Goal: Check status: Check status

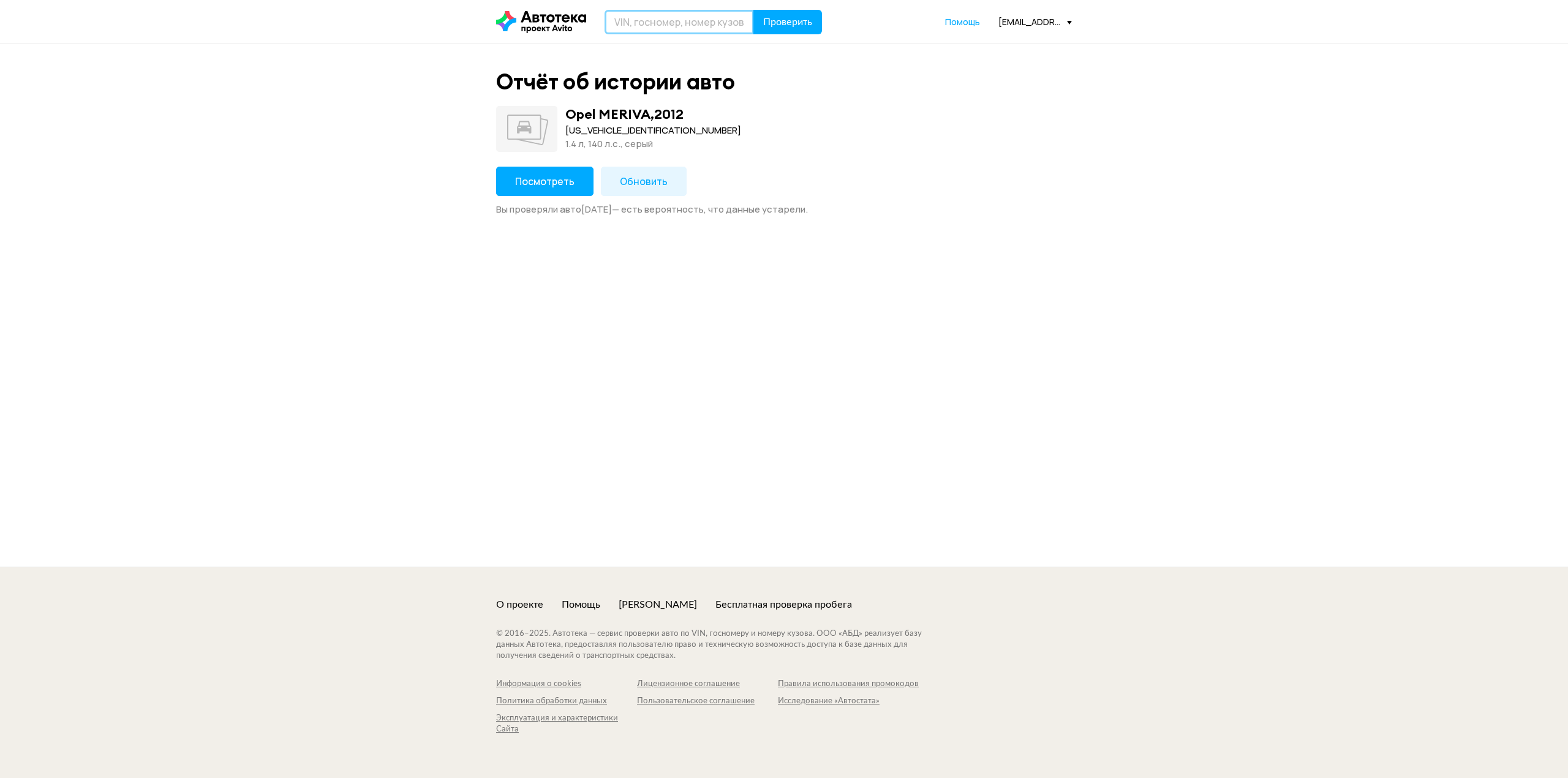
paste input "LVVDB21B2RD540890"
type input "LVVDB21B2RD540890"
click at [784, 21] on span "Проверить" at bounding box center [788, 22] width 49 height 10
click at [557, 181] on span "Посмотреть" at bounding box center [545, 181] width 59 height 14
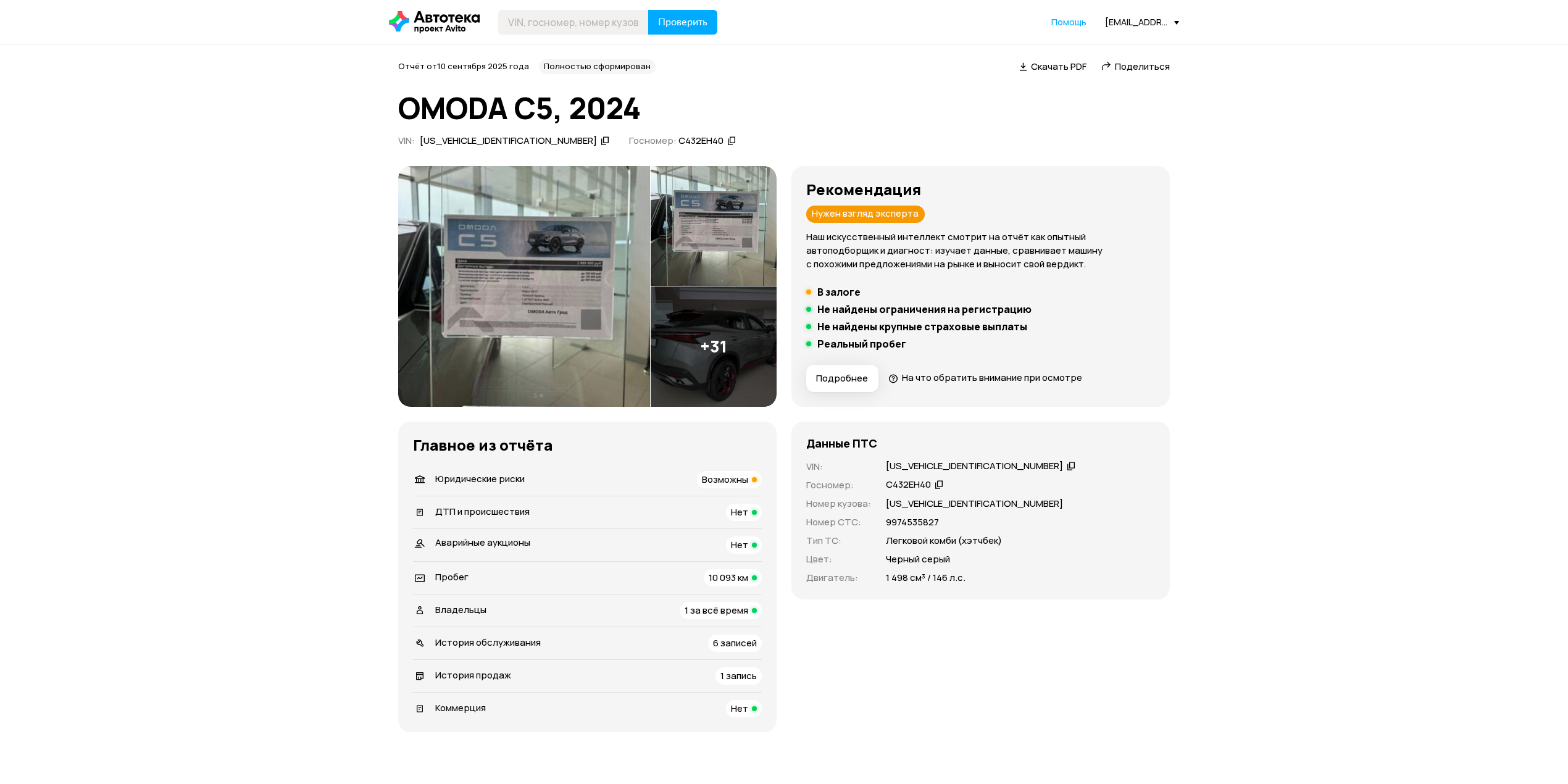
click at [484, 294] on img at bounding box center [524, 287] width 252 height 241
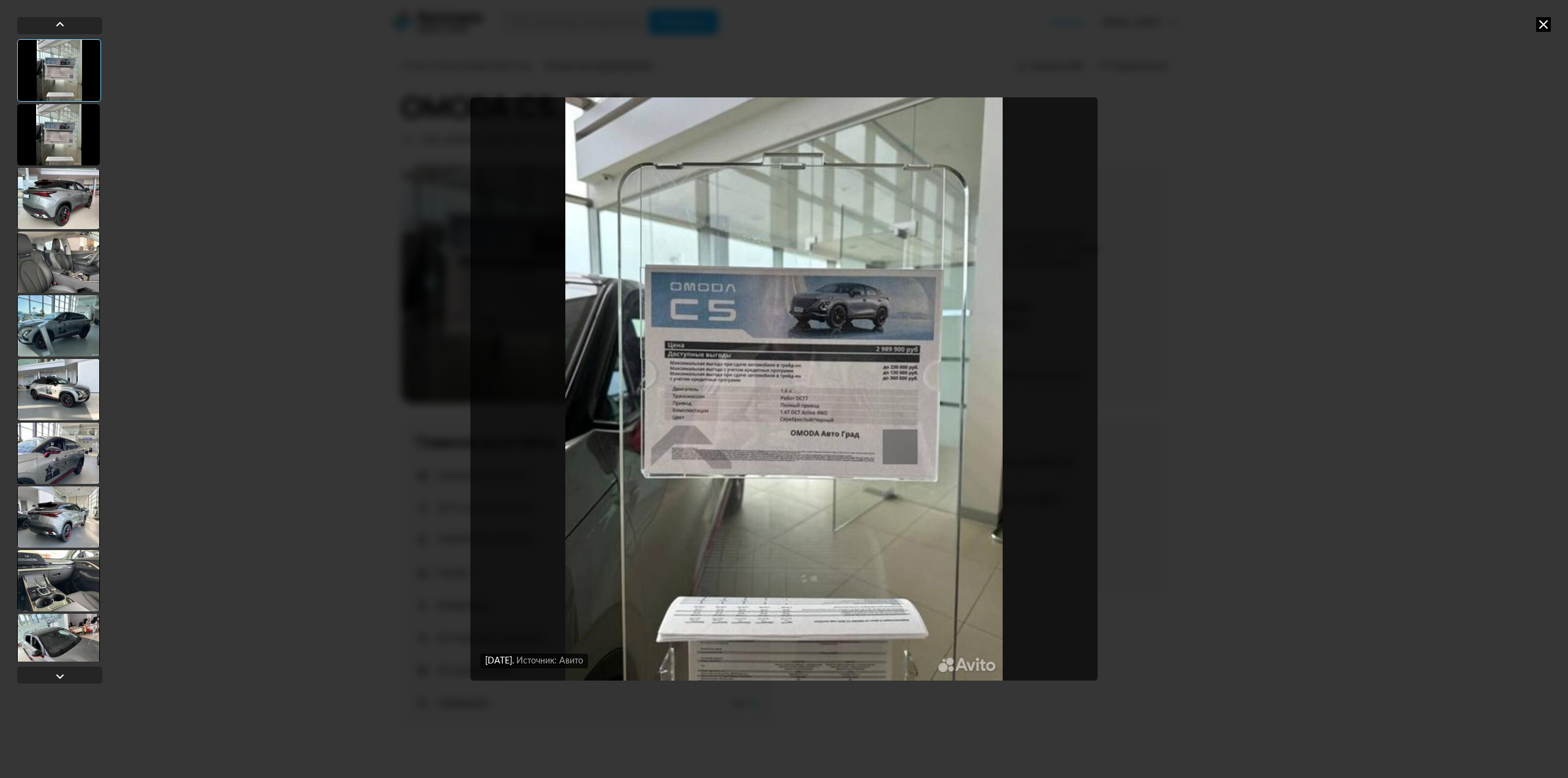
click at [929, 379] on img "Go to Slide 1" at bounding box center [784, 389] width 628 height 583
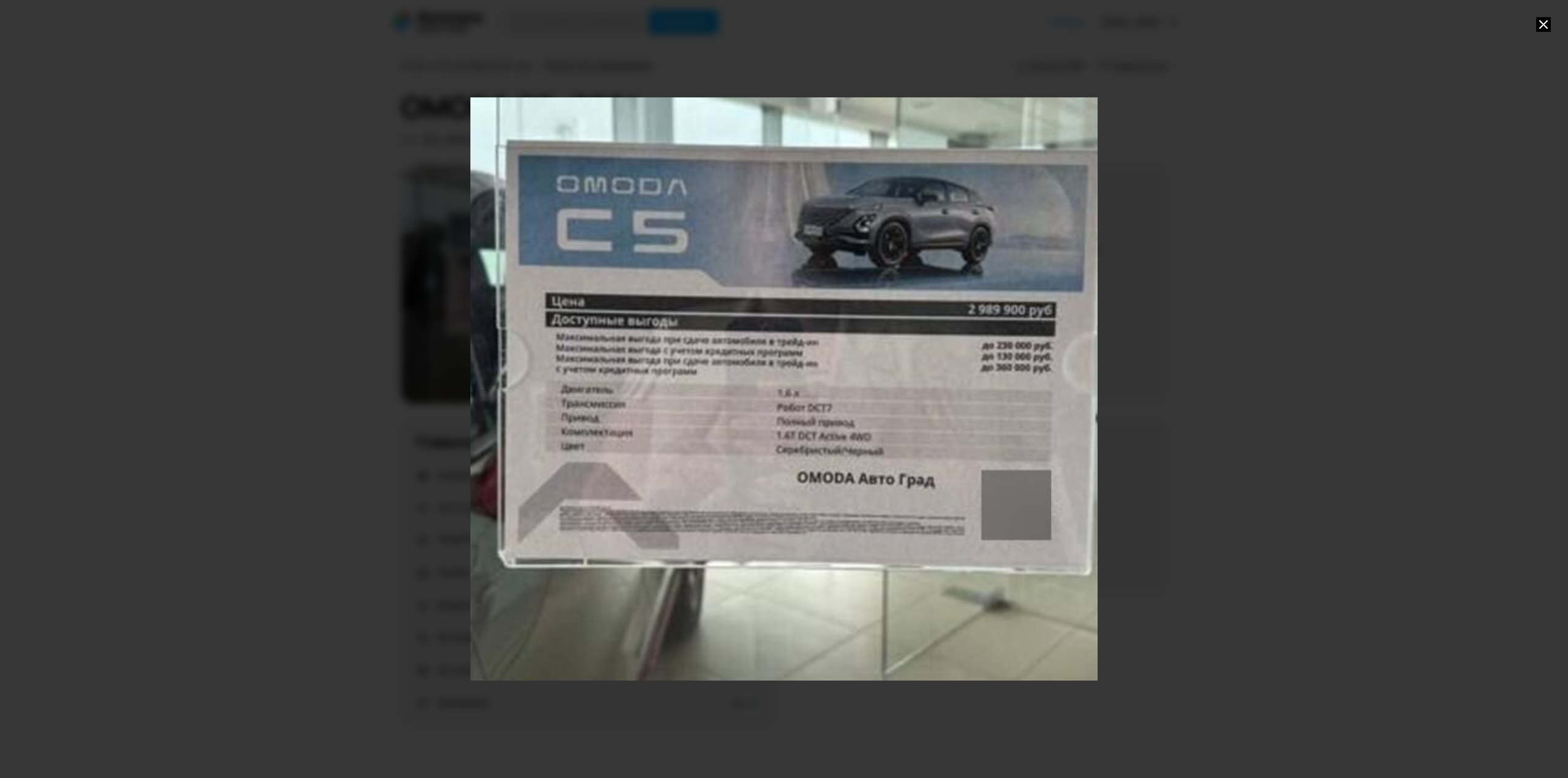
click at [1179, 276] on div at bounding box center [784, 389] width 1568 height 778
click at [1012, 389] on div "Go to Slide 1" at bounding box center [784, 389] width 1255 height 1167
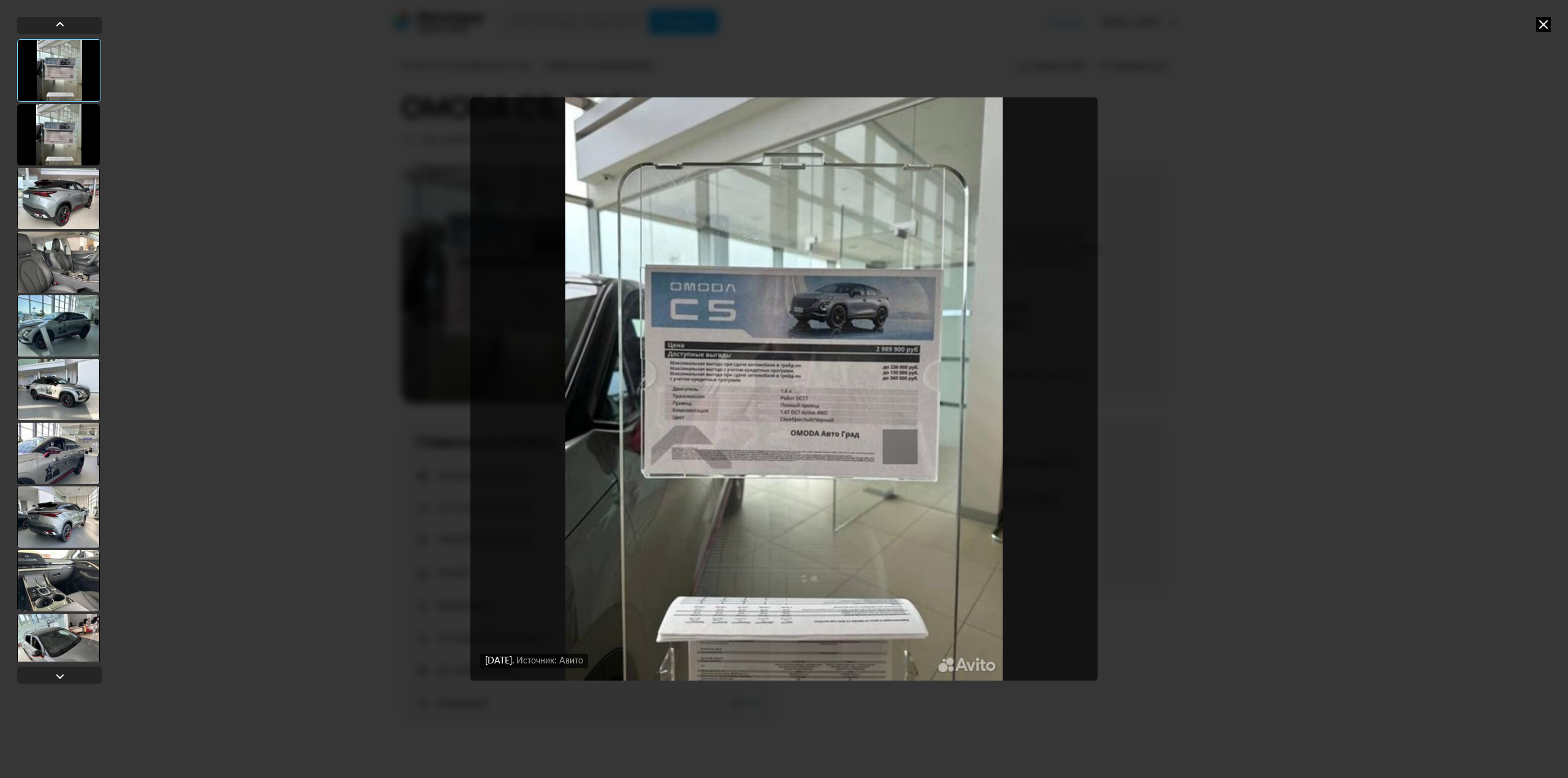
click at [57, 130] on div at bounding box center [59, 135] width 83 height 62
click at [51, 206] on div at bounding box center [59, 198] width 83 height 62
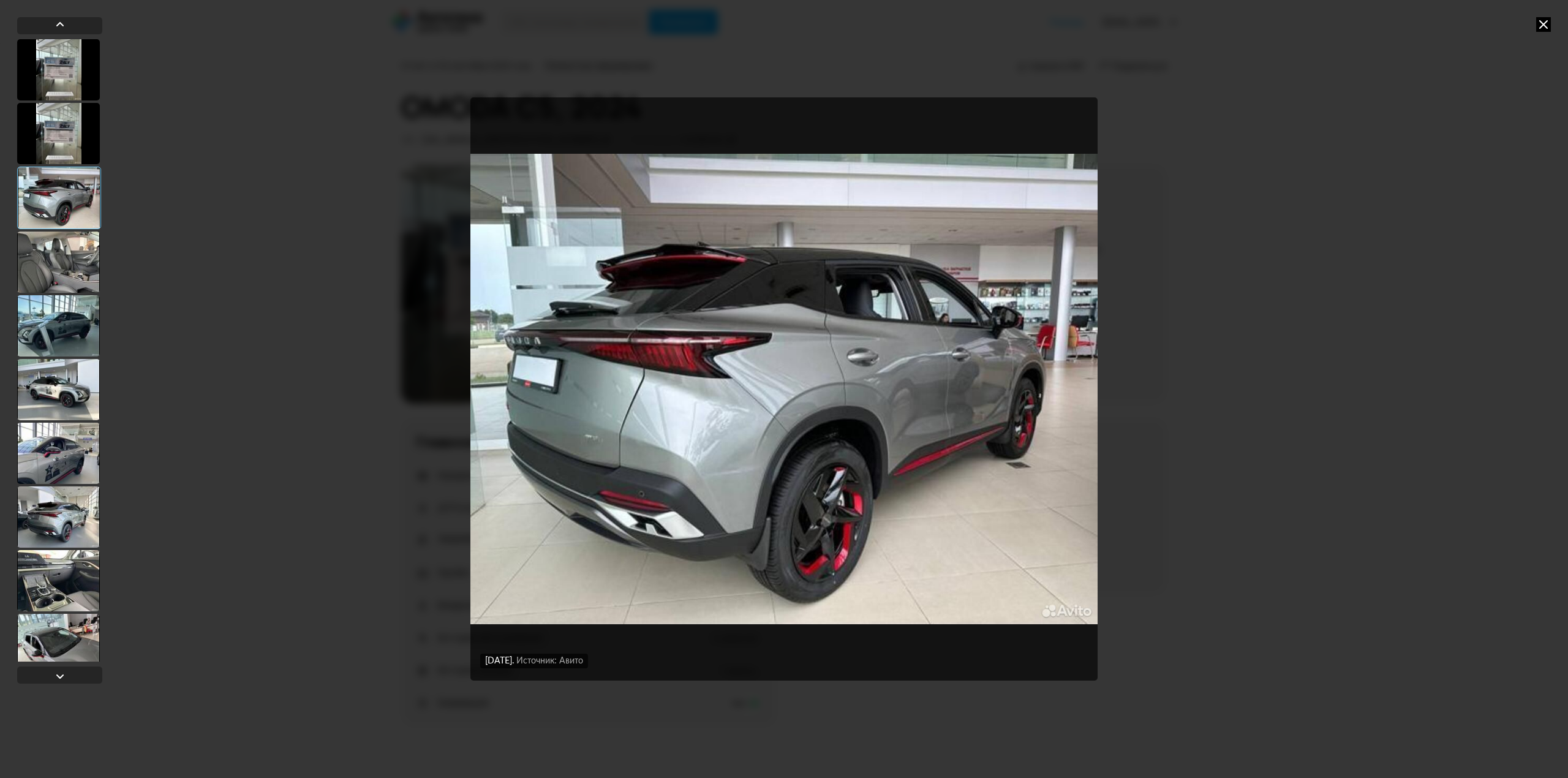
click at [46, 275] on div at bounding box center [59, 262] width 83 height 62
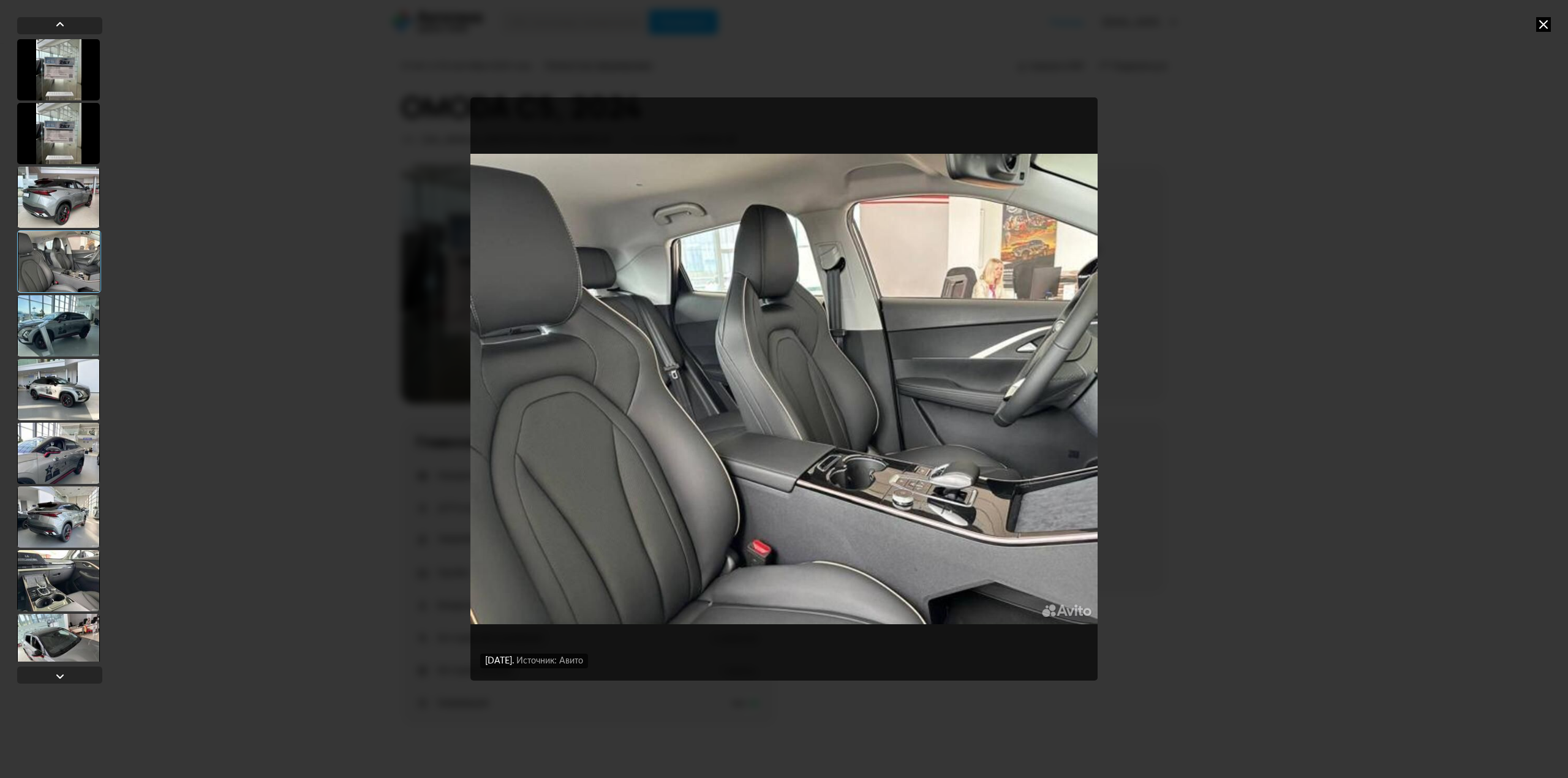
click at [50, 192] on div at bounding box center [59, 197] width 83 height 62
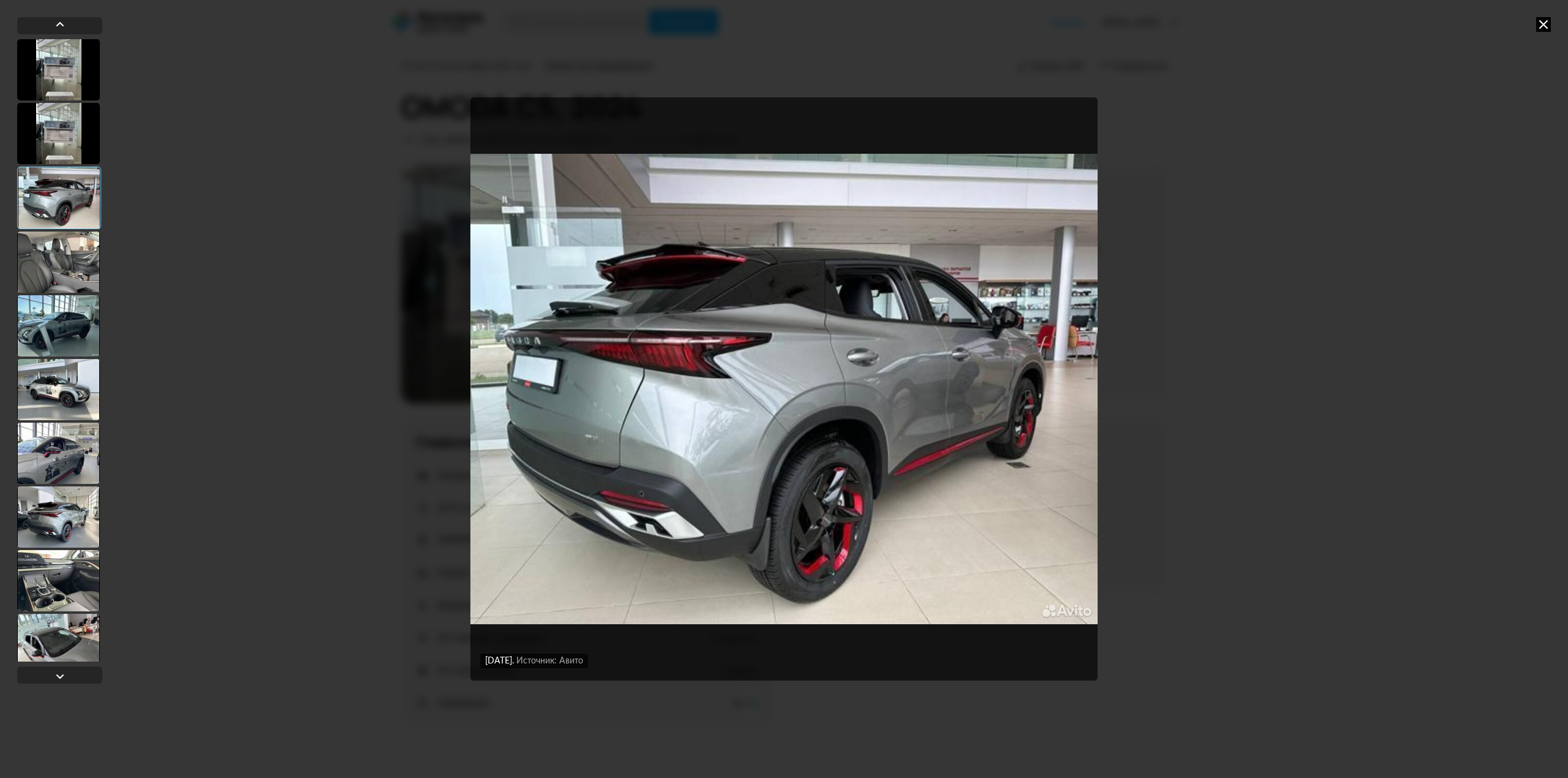
click at [58, 389] on div at bounding box center [59, 389] width 83 height 62
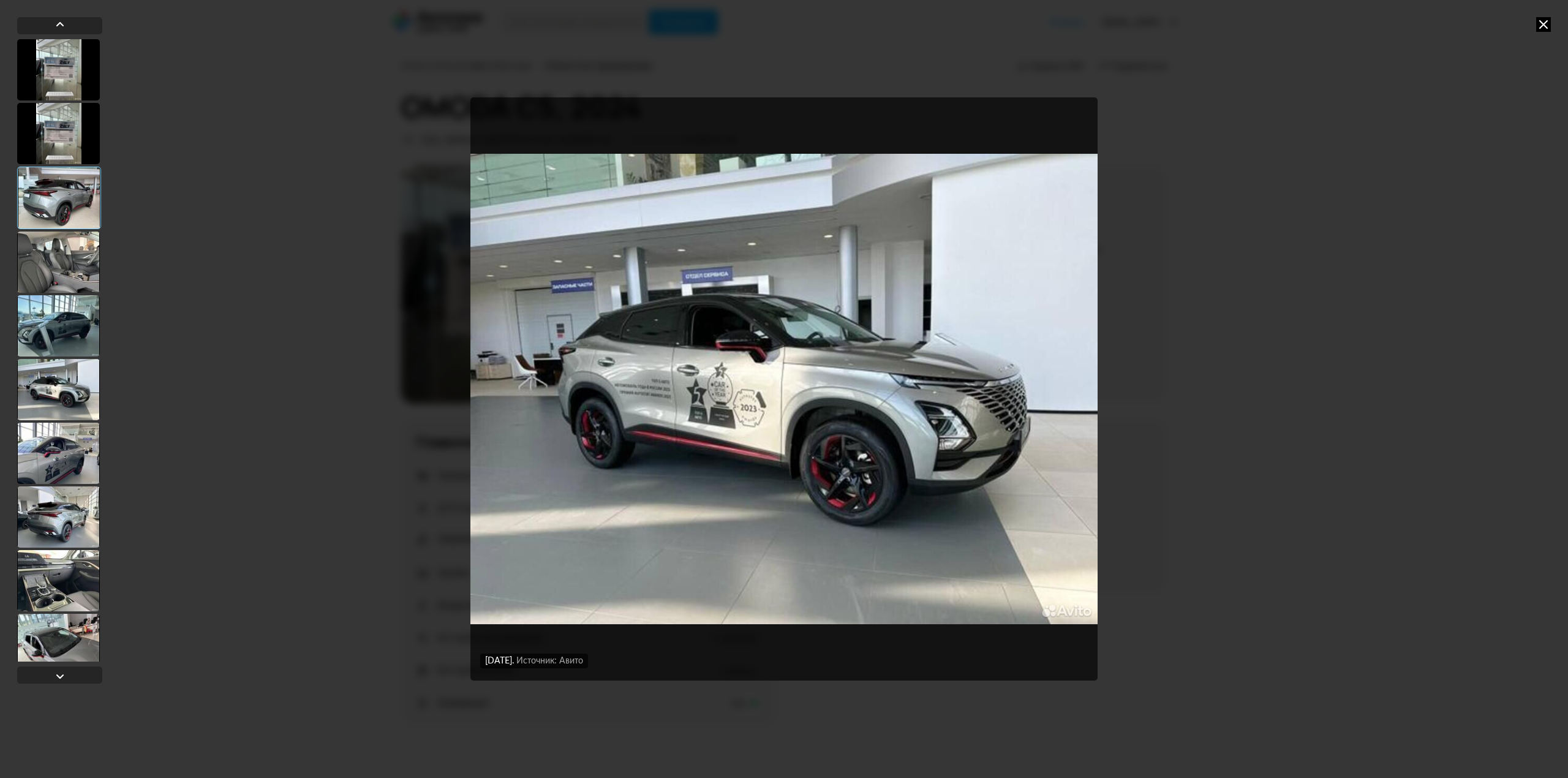
click at [49, 461] on div at bounding box center [59, 453] width 83 height 62
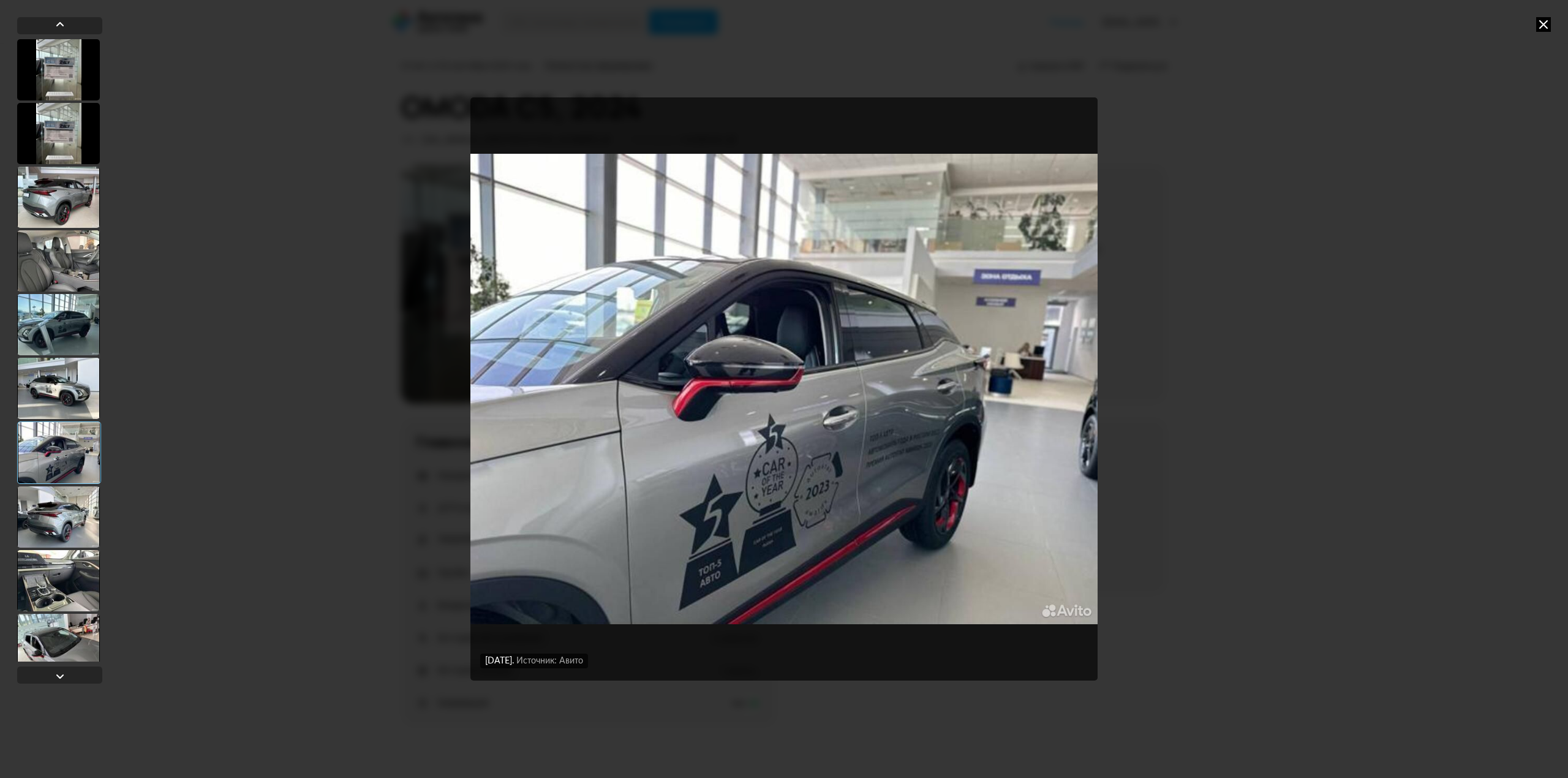
click at [1542, 23] on icon at bounding box center [1543, 25] width 14 height 14
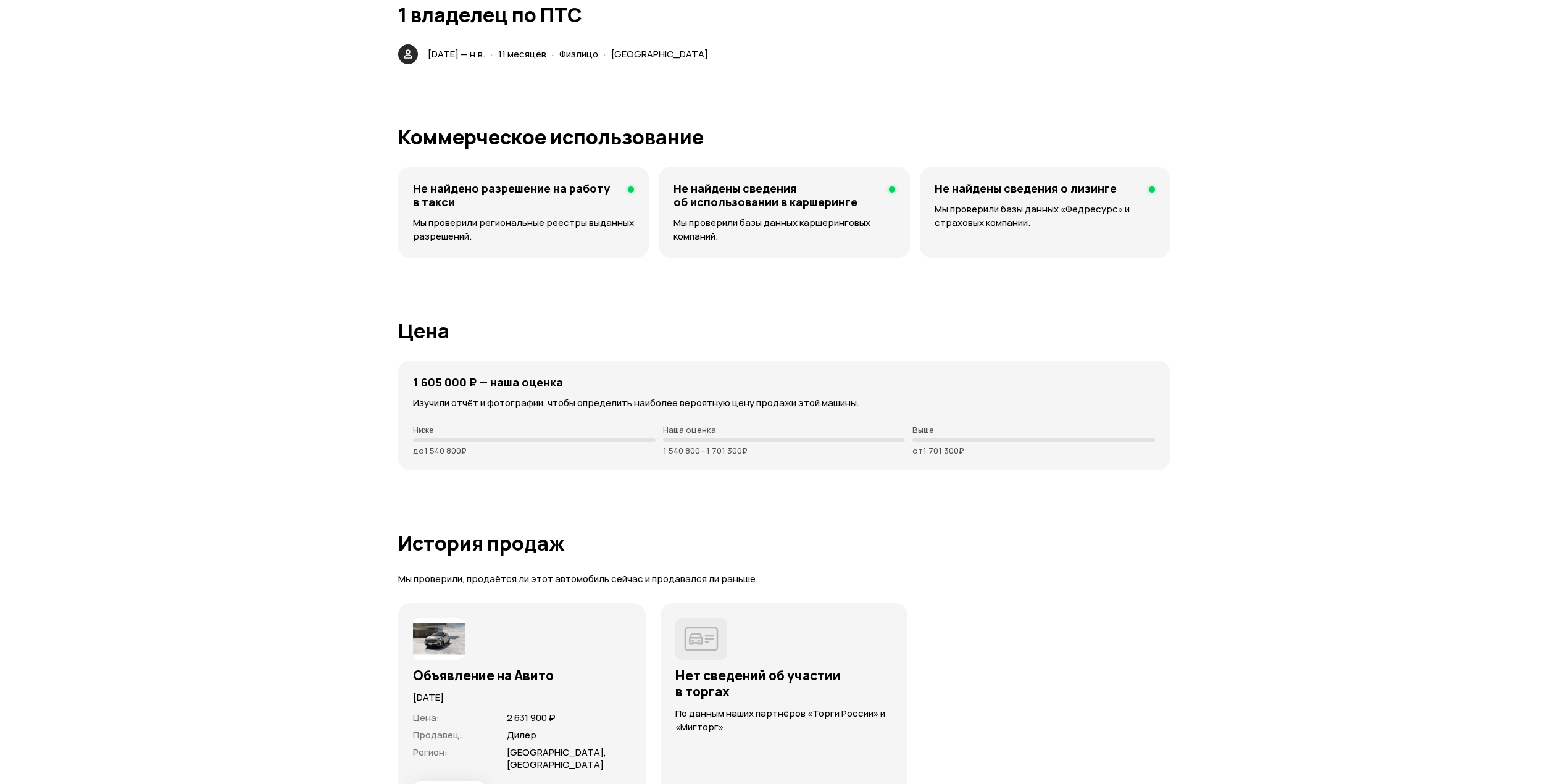
scroll to position [2715, 0]
drag, startPoint x: 458, startPoint y: 381, endPoint x: 476, endPoint y: 386, distance: 18.7
click at [476, 385] on h4 "1 605 000 ₽ — наша оценка" at bounding box center [488, 381] width 150 height 14
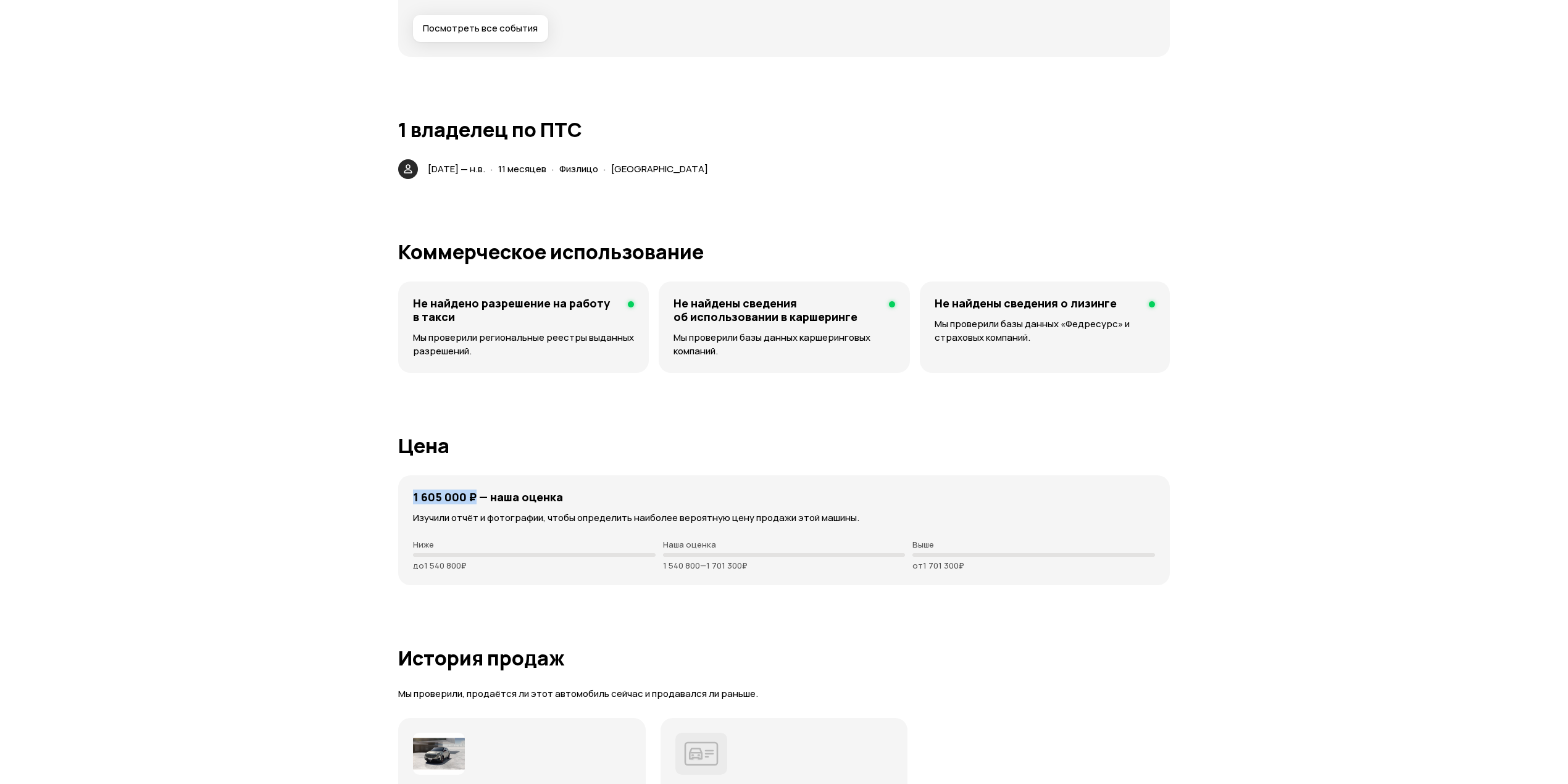
scroll to position [2469, 0]
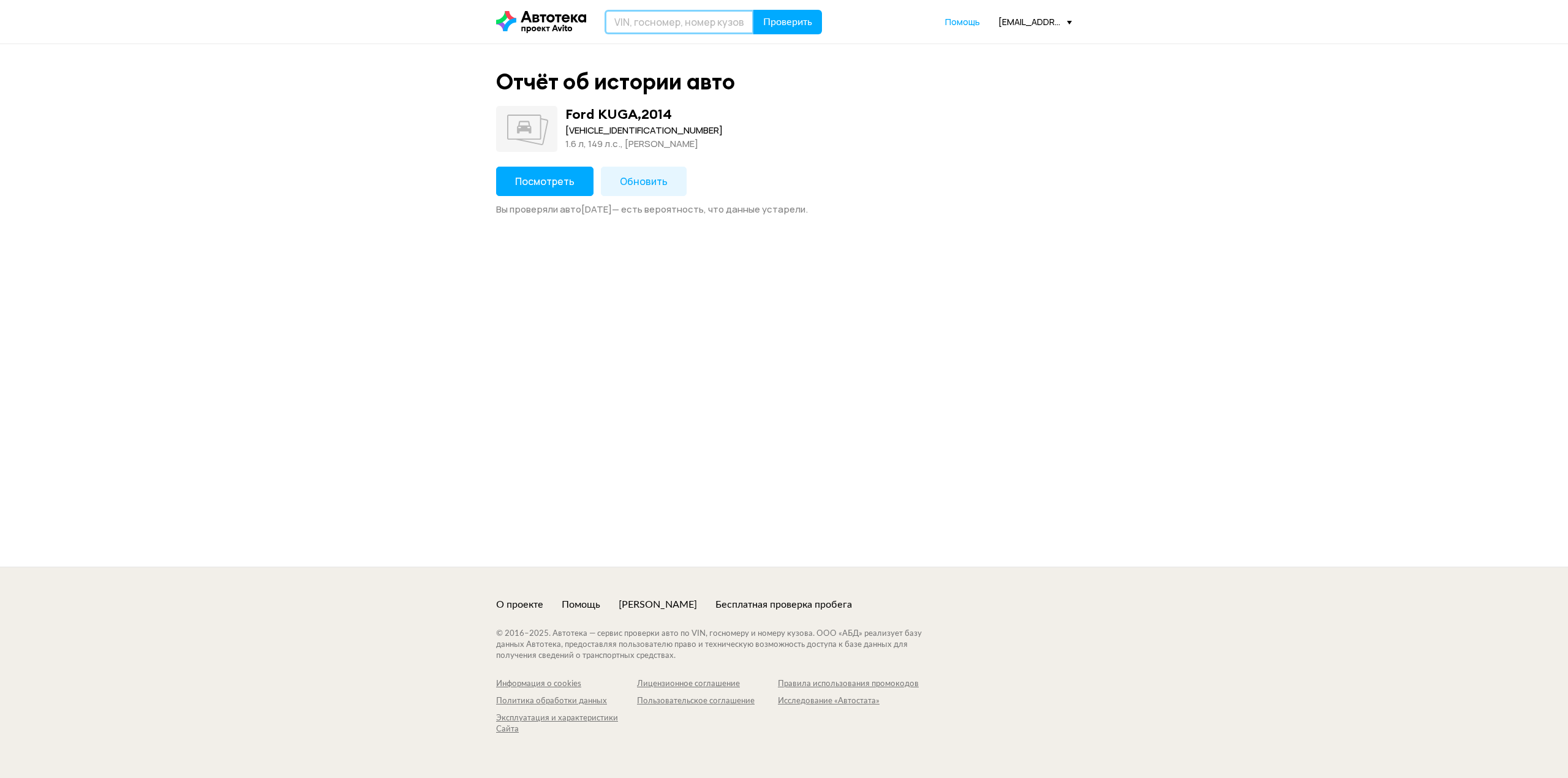
click at [701, 21] on input "text" at bounding box center [679, 22] width 149 height 25
paste input "[US_VEHICLE_IDENTIFICATION_NUMBER]"
type input "[US_VEHICLE_IDENTIFICATION_NUMBER]"
click at [775, 27] on span "Проверить" at bounding box center [788, 22] width 49 height 10
click at [539, 181] on span "Посмотреть" at bounding box center [545, 181] width 59 height 14
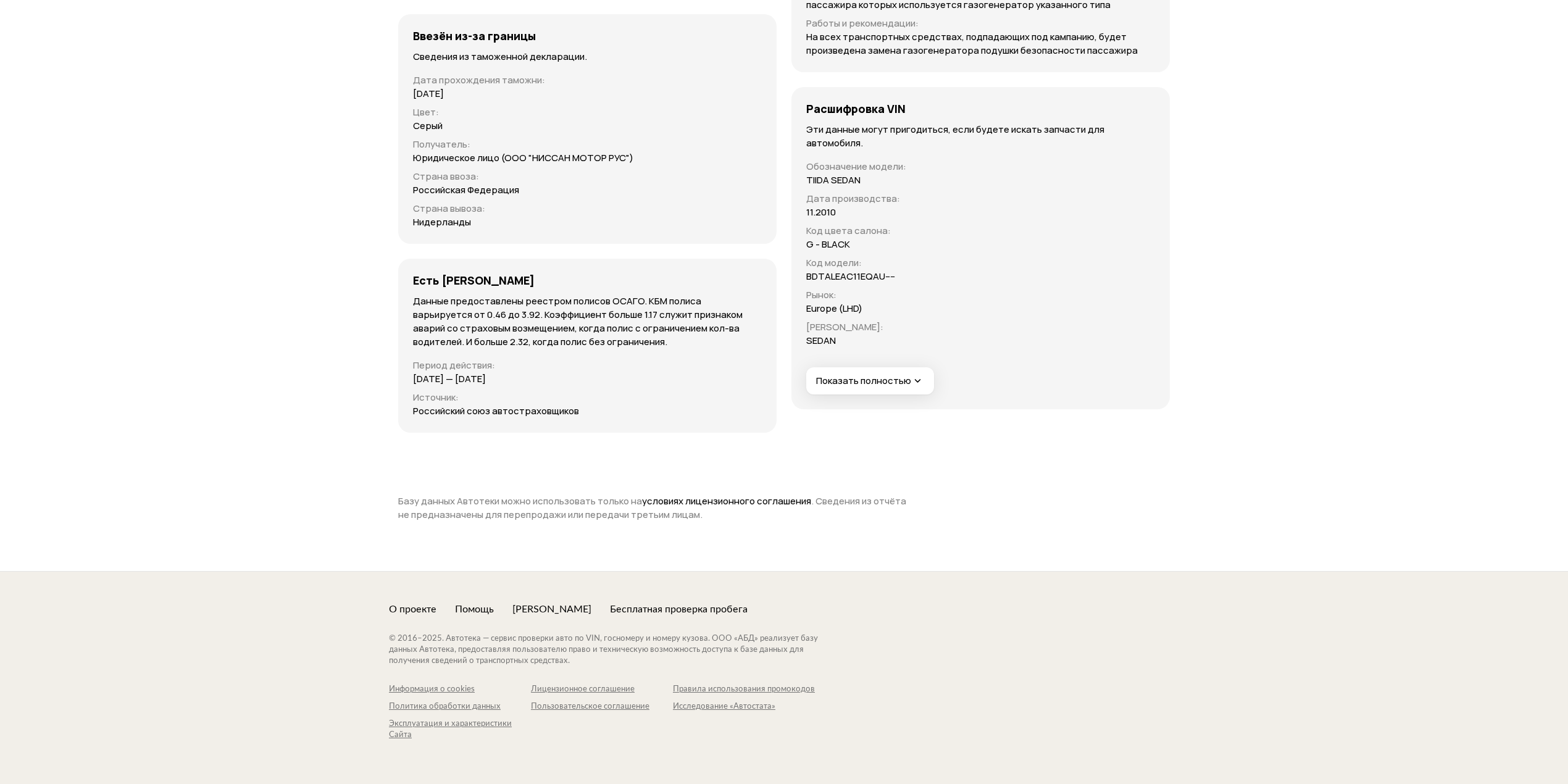
scroll to position [3582, 0]
